Goal: Navigation & Orientation: Find specific page/section

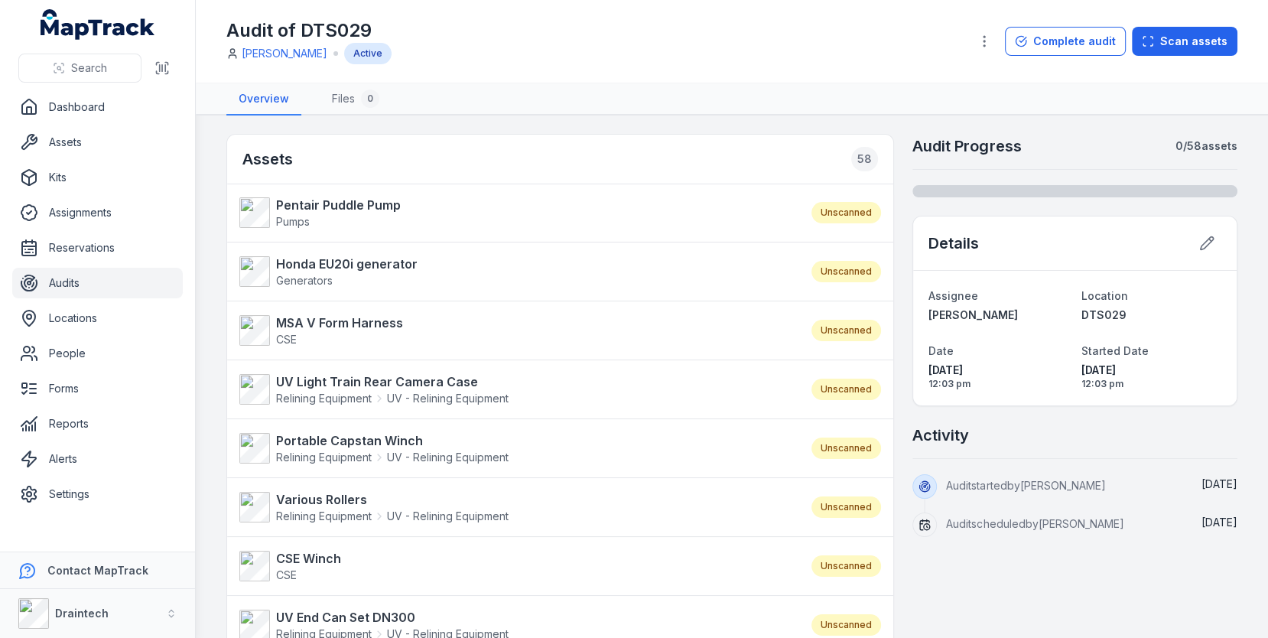
click at [51, 277] on link "Audits" at bounding box center [97, 283] width 170 height 31
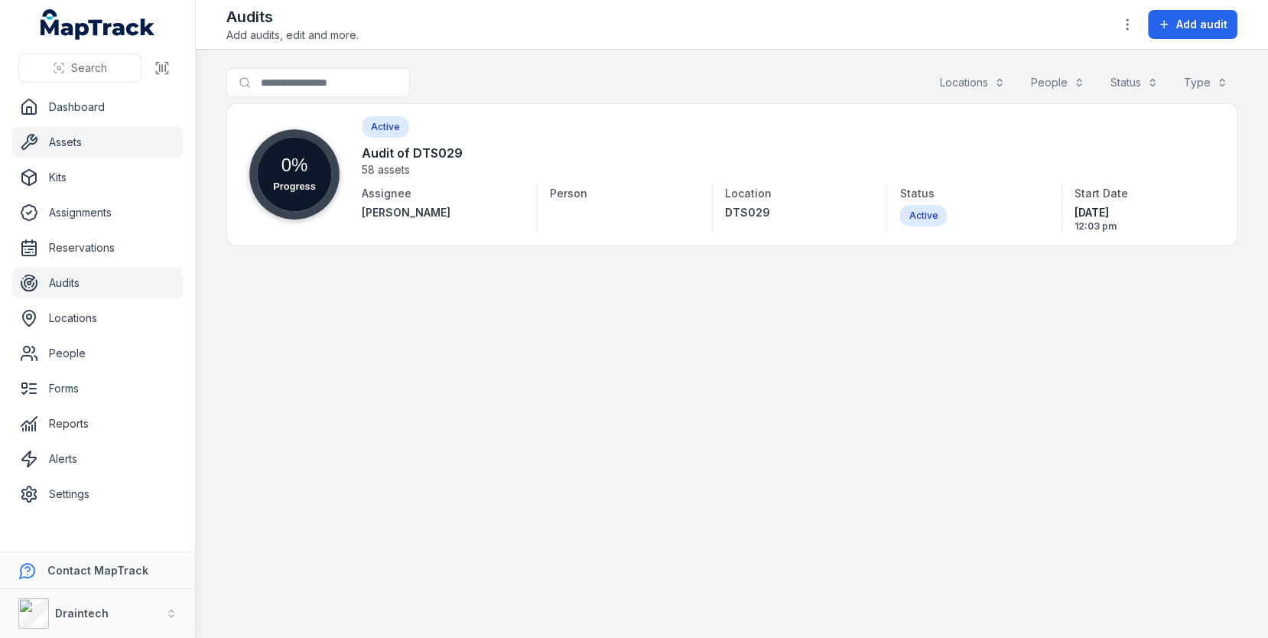
click at [71, 154] on link "Assets" at bounding box center [97, 142] width 170 height 31
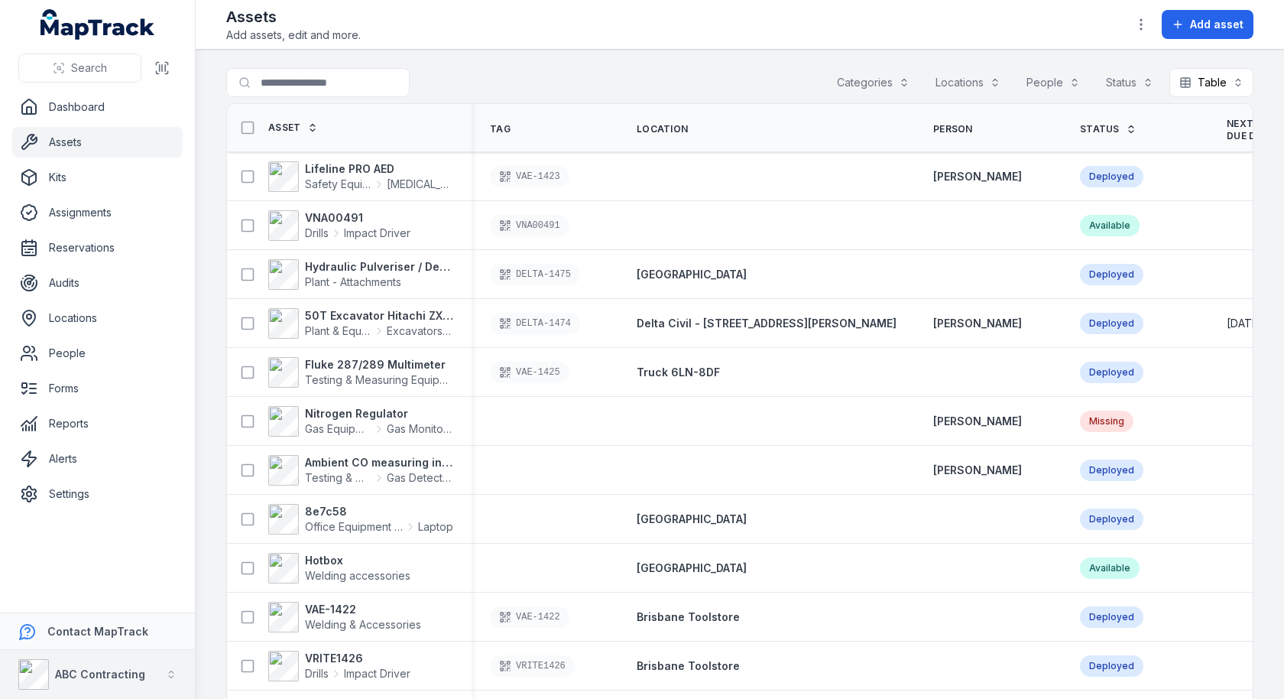
click at [68, 671] on strong "ABC Contracting" at bounding box center [100, 673] width 90 height 13
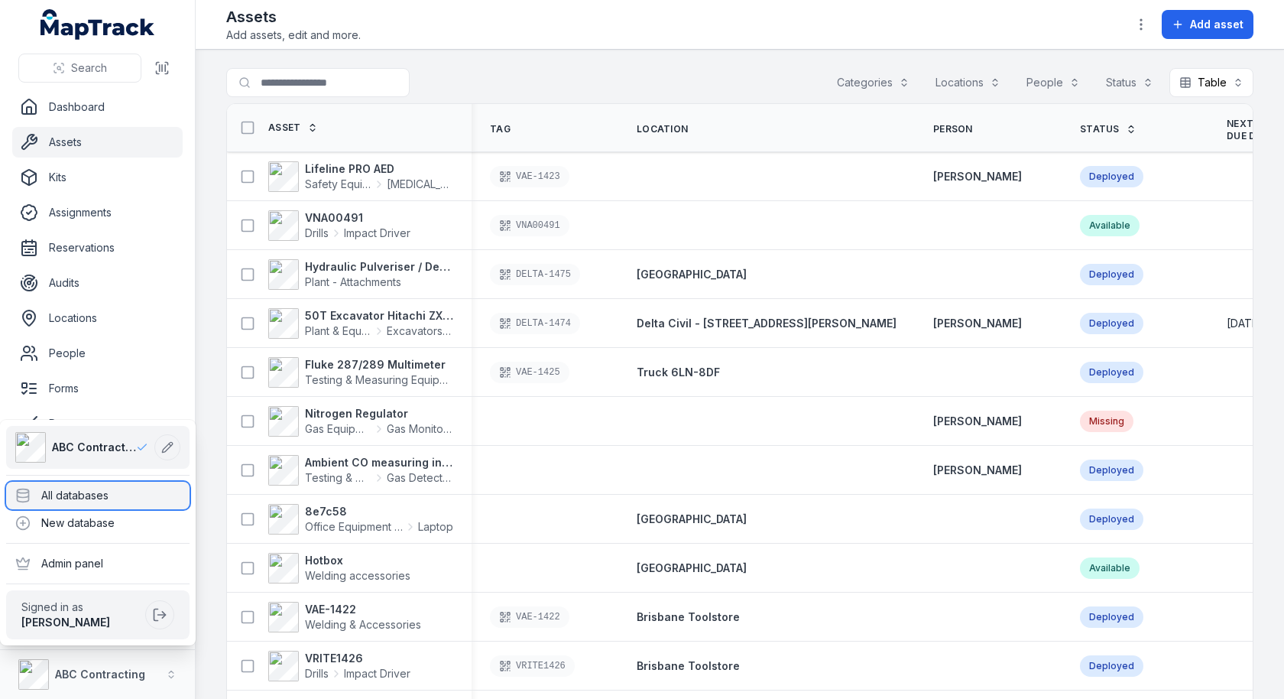
click at [123, 503] on div "All databases" at bounding box center [97, 496] width 183 height 28
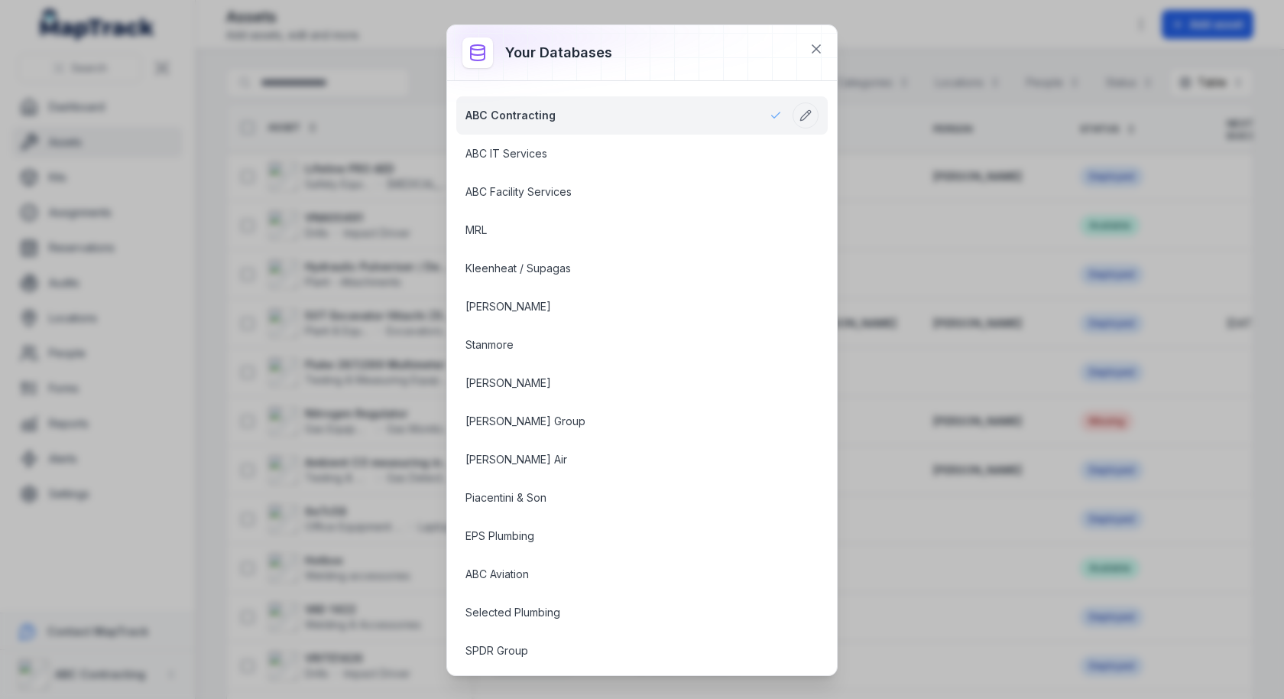
scroll to position [1913, 0]
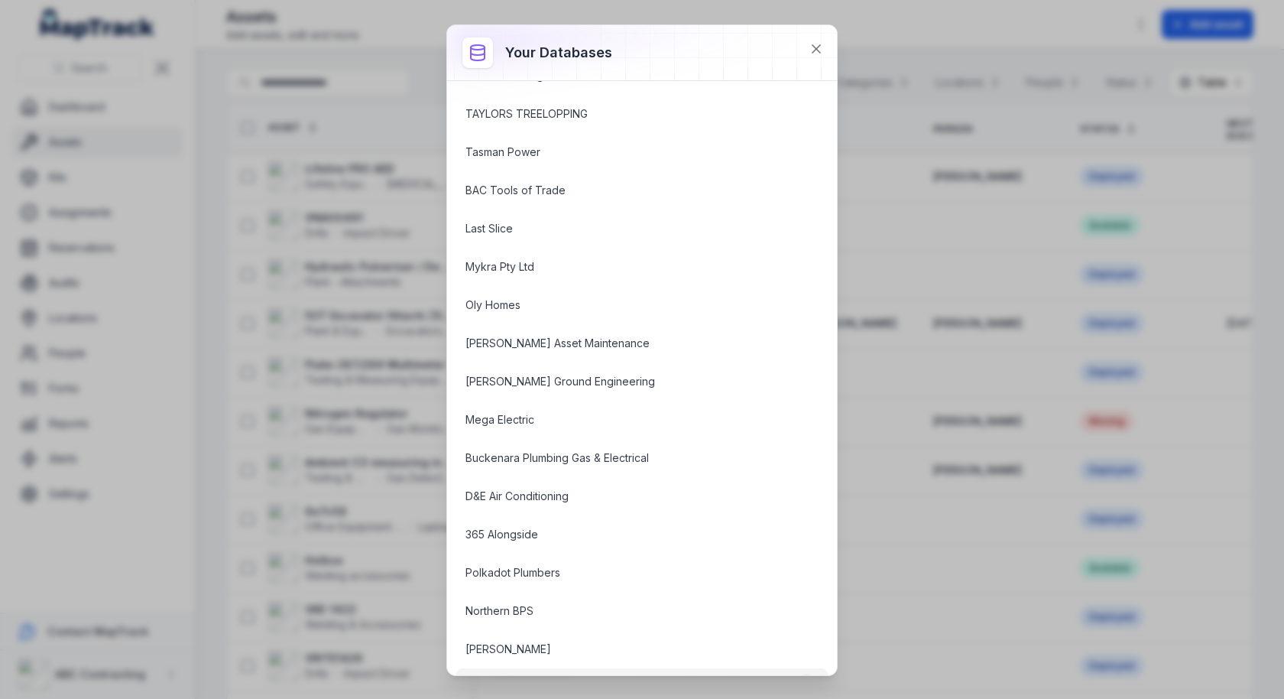
click at [524, 680] on link "DICE" at bounding box center [624, 687] width 317 height 15
